Goal: Information Seeking & Learning: Learn about a topic

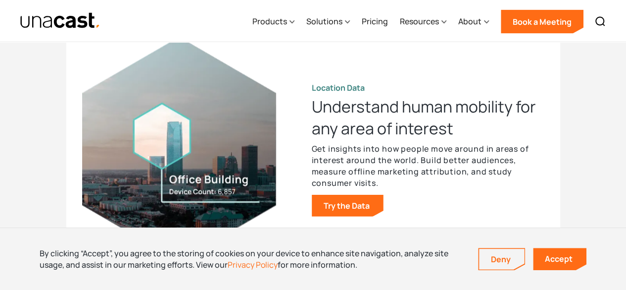
scroll to position [1012, 0]
click at [270, 19] on div "Products" at bounding box center [269, 21] width 35 height 12
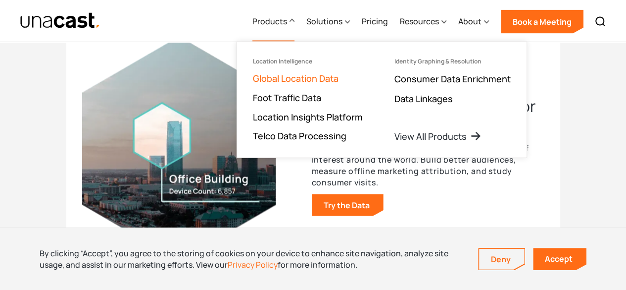
click at [286, 79] on link "Global Location Data" at bounding box center [296, 78] width 86 height 12
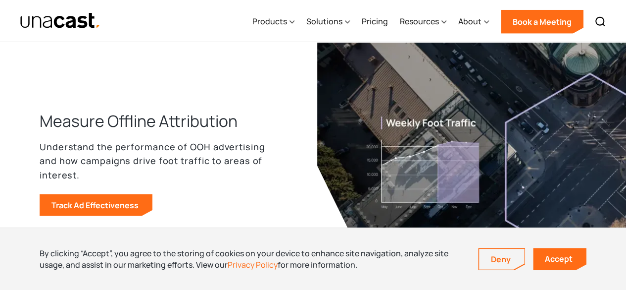
scroll to position [1267, 0]
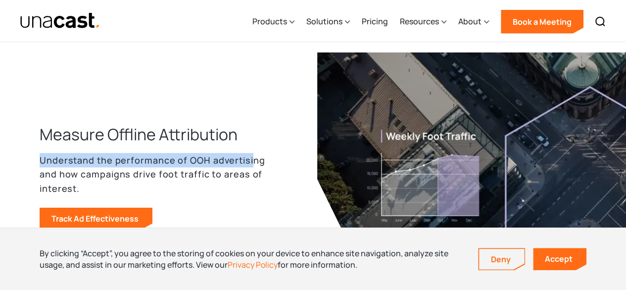
drag, startPoint x: 253, startPoint y: 130, endPoint x: 251, endPoint y: 168, distance: 37.7
click at [250, 168] on div "Measure Offline Attribution Understand the performance of OOH advertising and h…" at bounding box center [175, 176] width 270 height 106
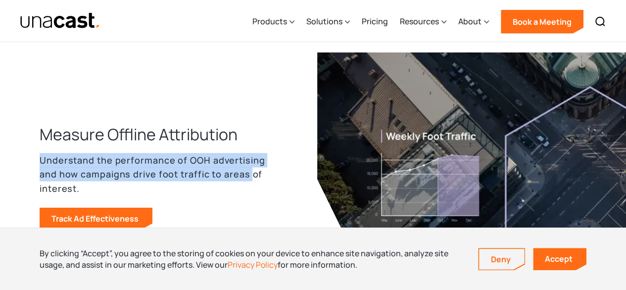
click at [251, 168] on p "Understand the performance of OOH advertising and how campaigns drive foot traf…" at bounding box center [159, 174] width 238 height 43
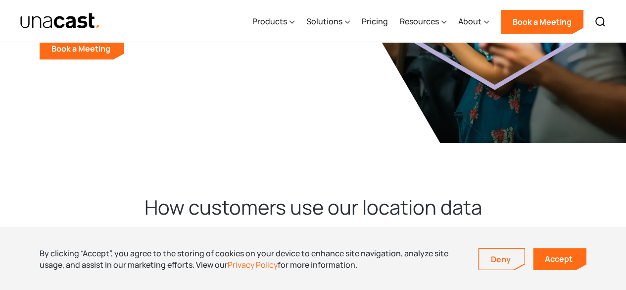
scroll to position [0, 0]
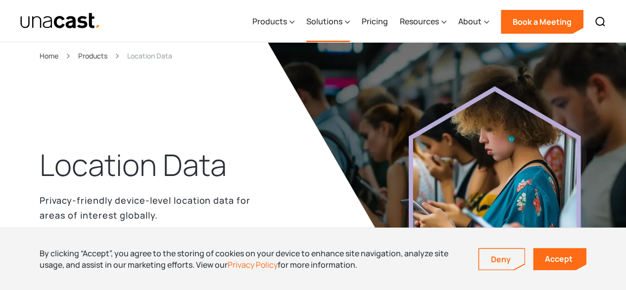
click at [327, 22] on div "Solutions" at bounding box center [324, 21] width 36 height 12
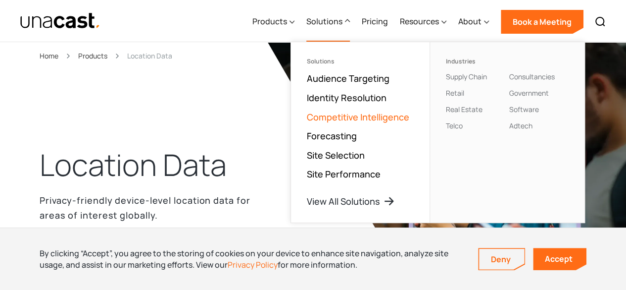
click at [343, 112] on link "Competitive Intelligence" at bounding box center [358, 117] width 102 height 12
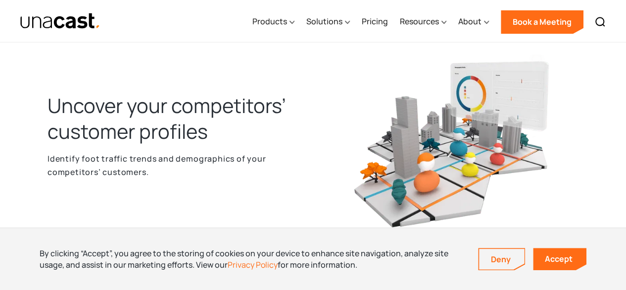
scroll to position [856, 0]
